Goal: Task Accomplishment & Management: Complete application form

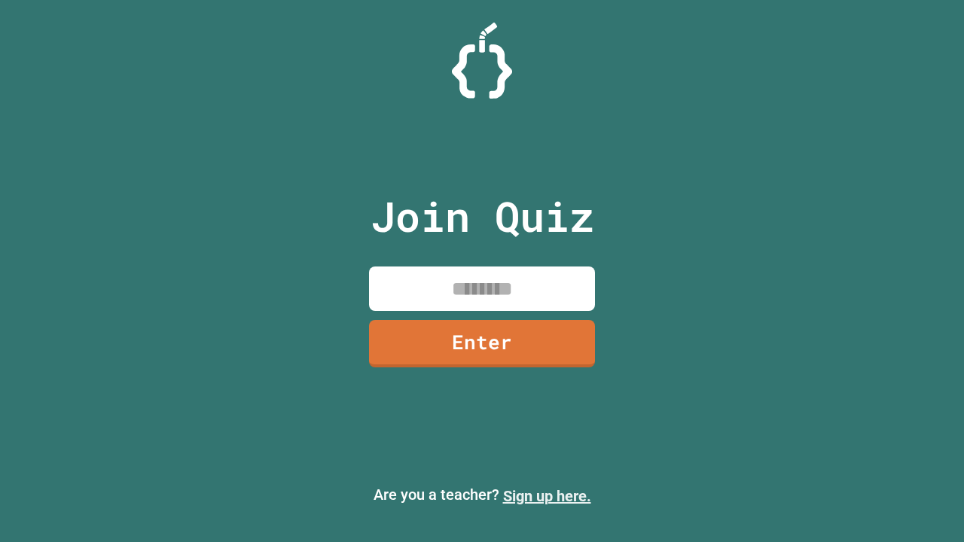
click at [547, 496] on link "Sign up here." at bounding box center [547, 496] width 88 height 18
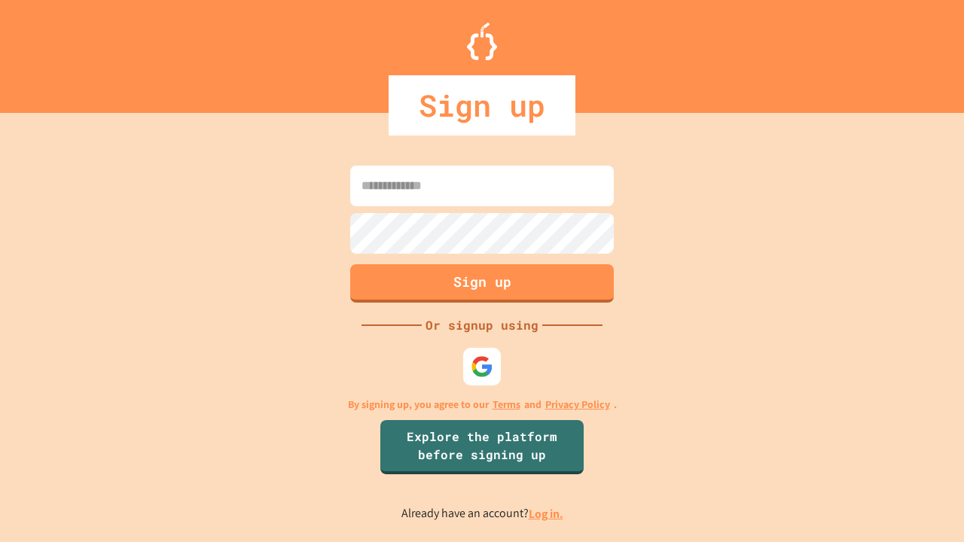
click at [547, 513] on link "Log in." at bounding box center [546, 514] width 35 height 16
